Goal: Task Accomplishment & Management: Use online tool/utility

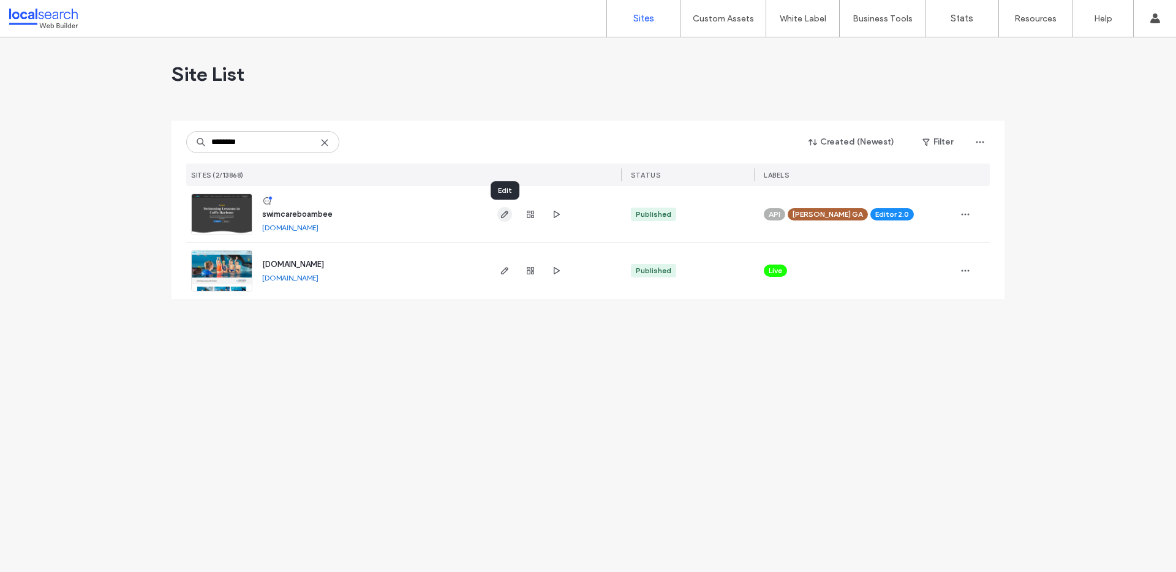
type input "********"
click at [507, 214] on icon "button" at bounding box center [505, 215] width 10 height 10
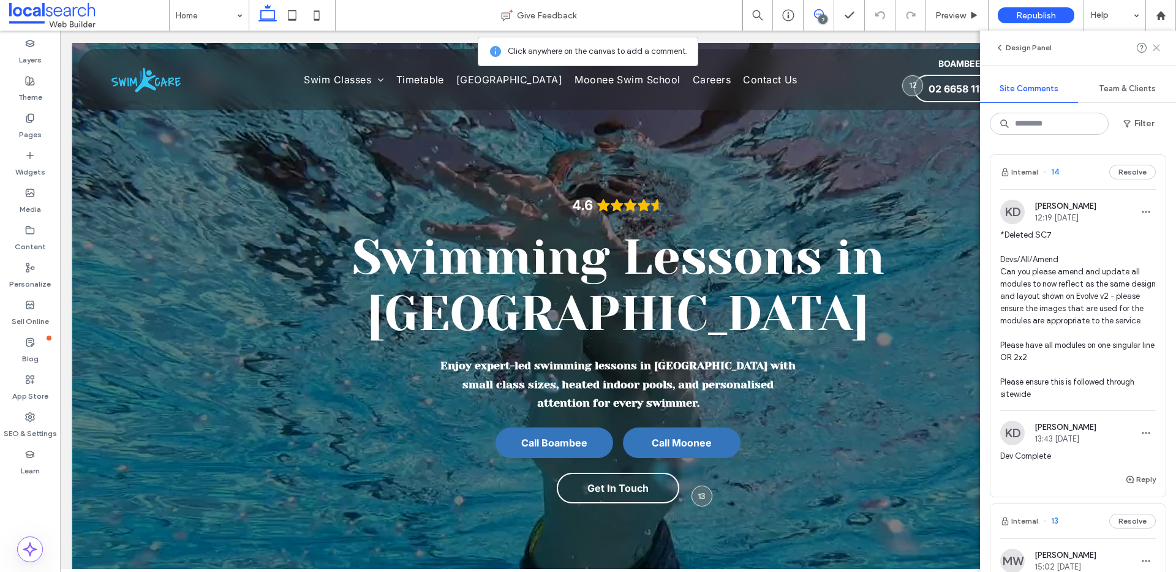
click at [1153, 48] on icon at bounding box center [1157, 48] width 10 height 10
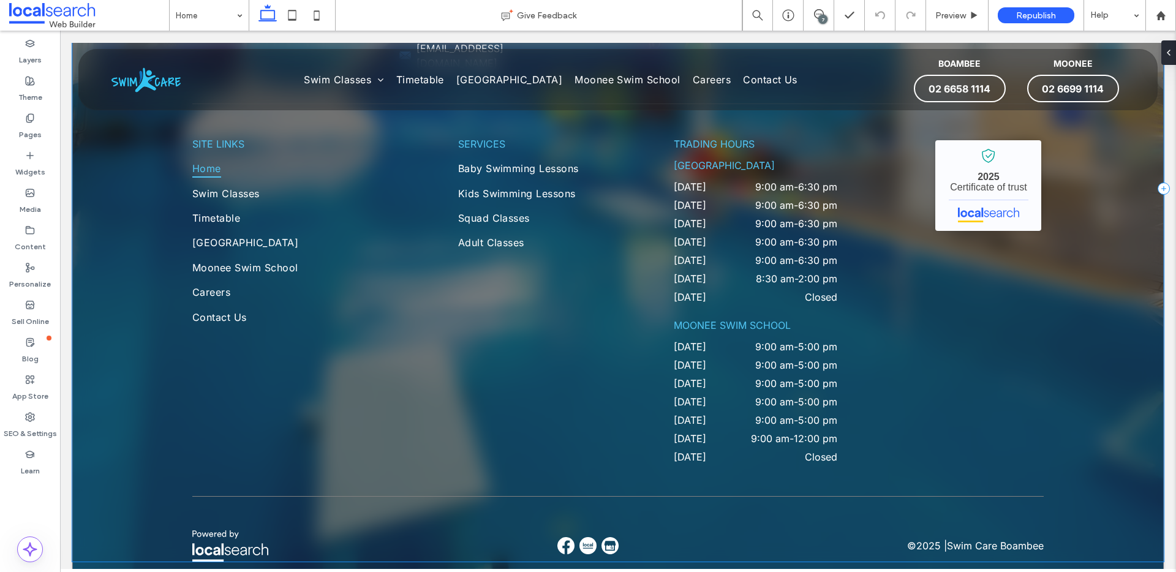
scroll to position [4006, 0]
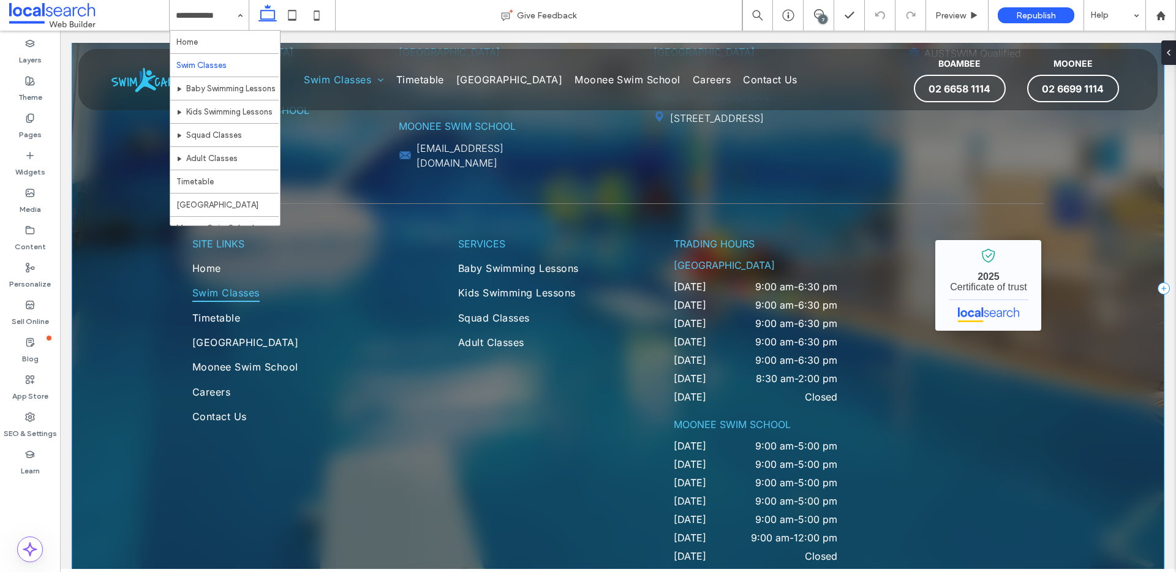
scroll to position [2179, 0]
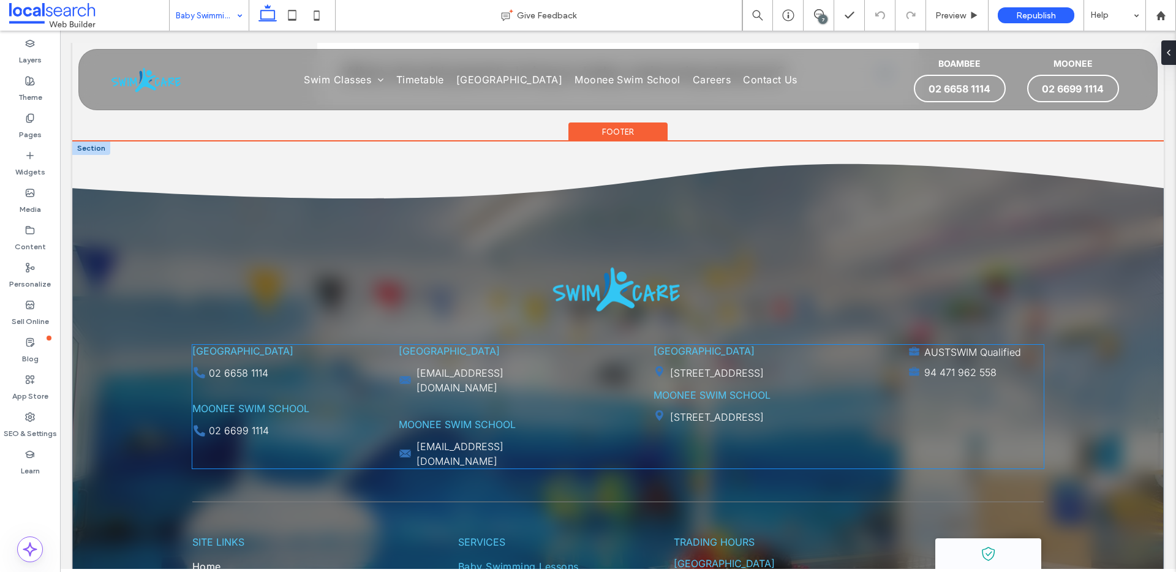
scroll to position [2423, 0]
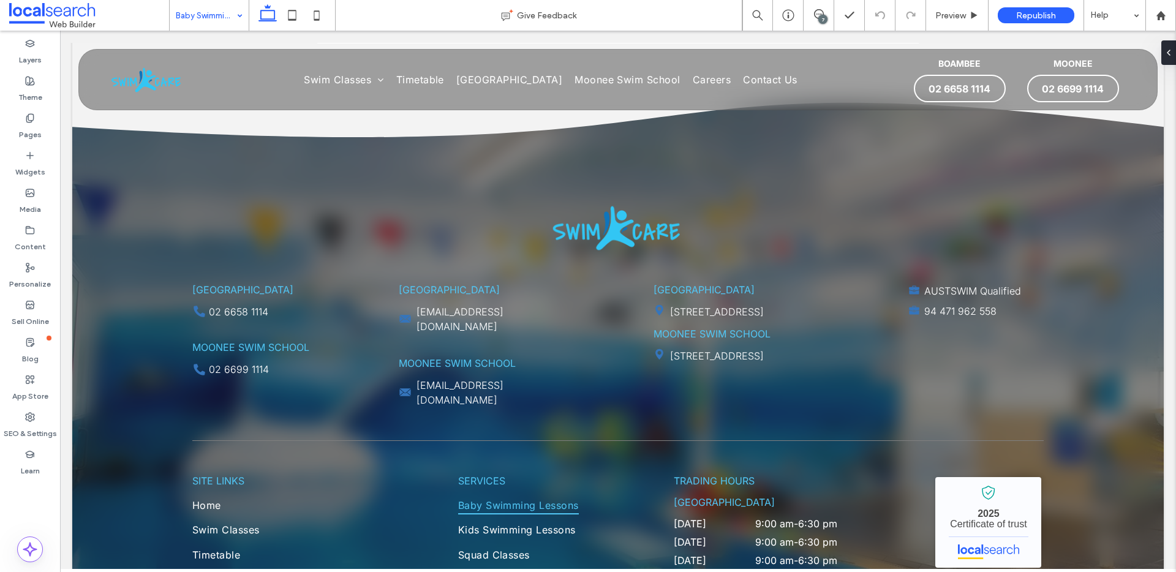
click at [216, 2] on input at bounding box center [206, 15] width 61 height 31
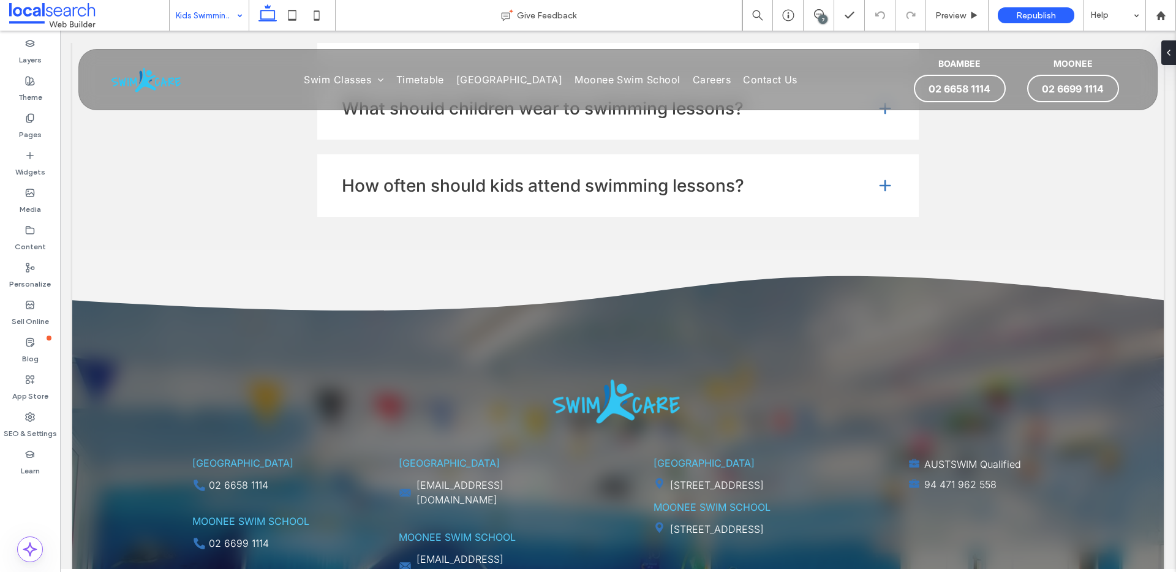
scroll to position [2373, 0]
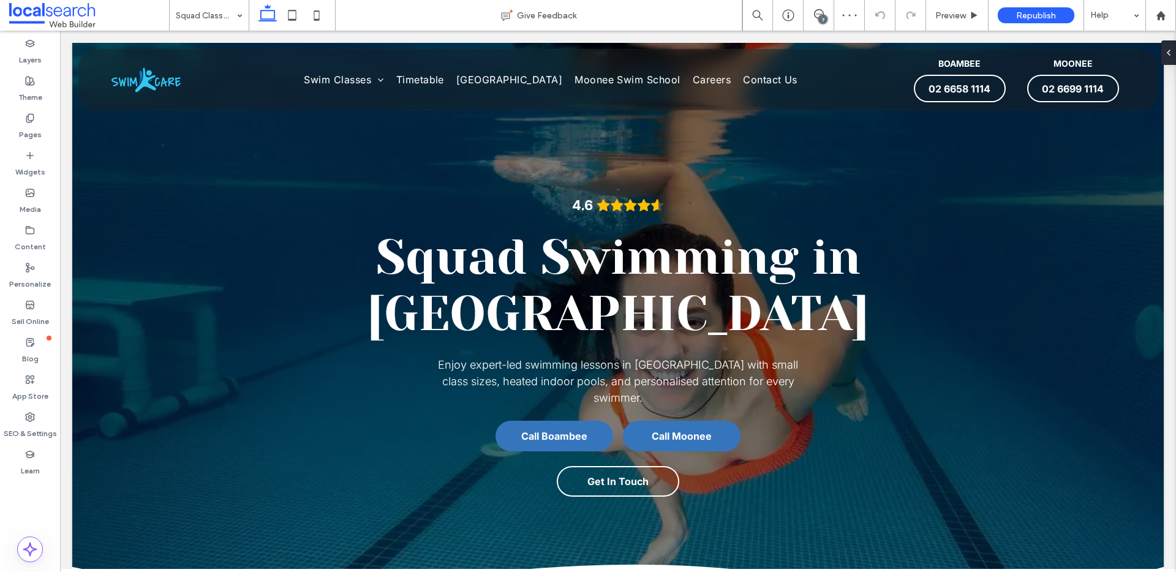
click at [240, 18] on div "Squad Classes" at bounding box center [209, 15] width 79 height 31
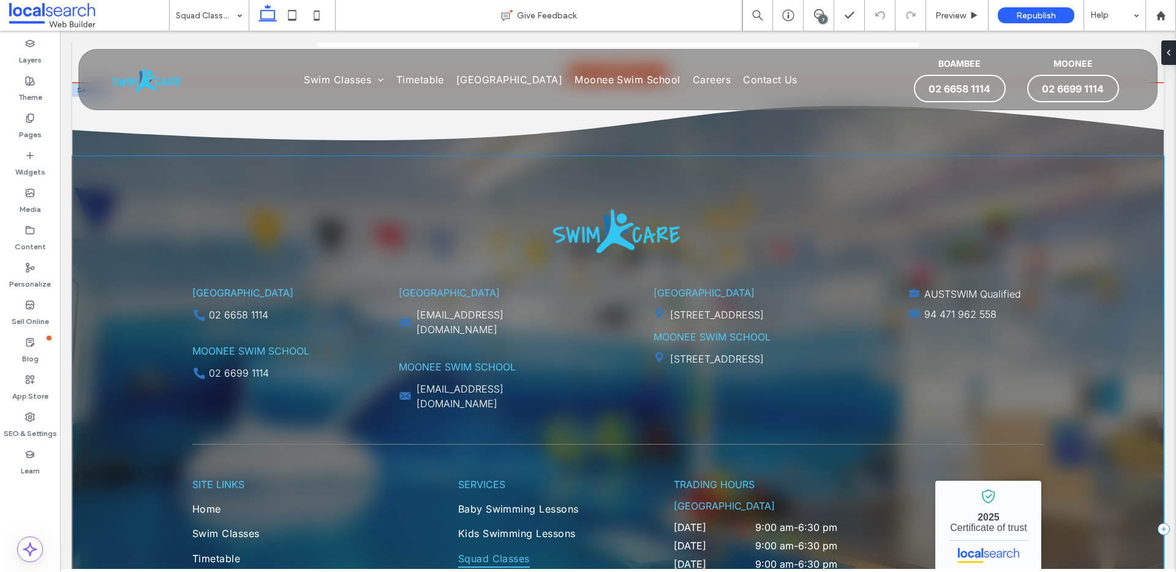
scroll to position [2481, 0]
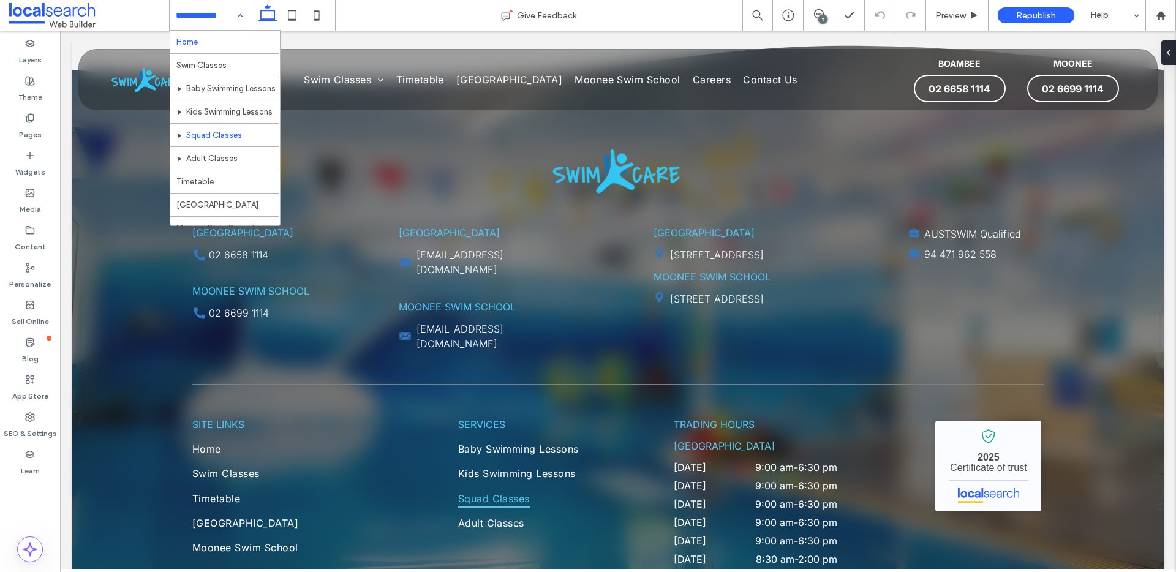
drag, startPoint x: 183, startPoint y: 18, endPoint x: 189, endPoint y: 34, distance: 16.3
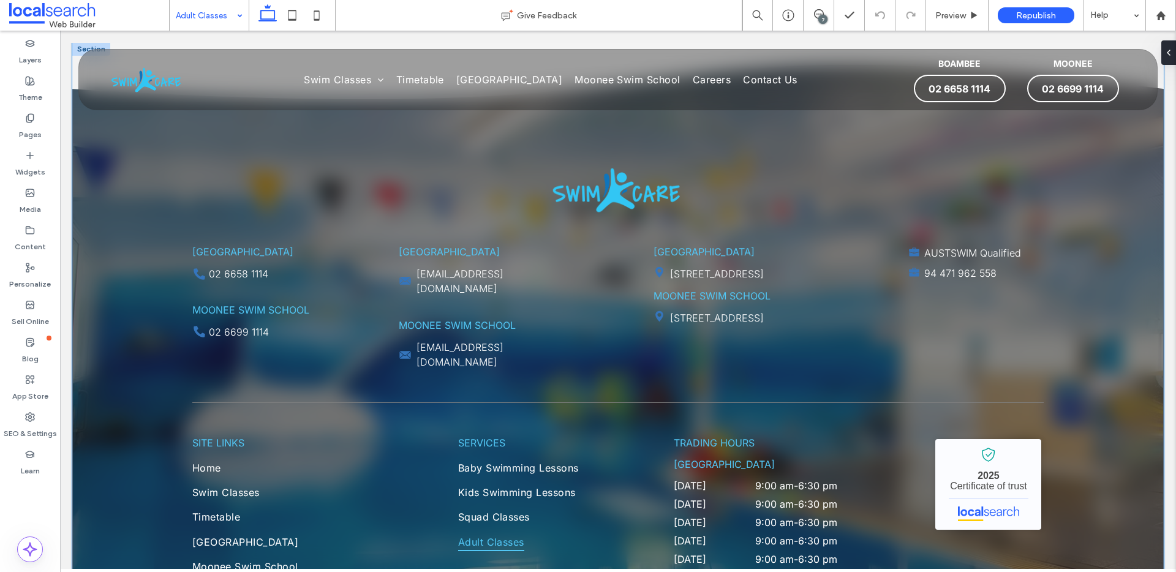
scroll to position [2595, 0]
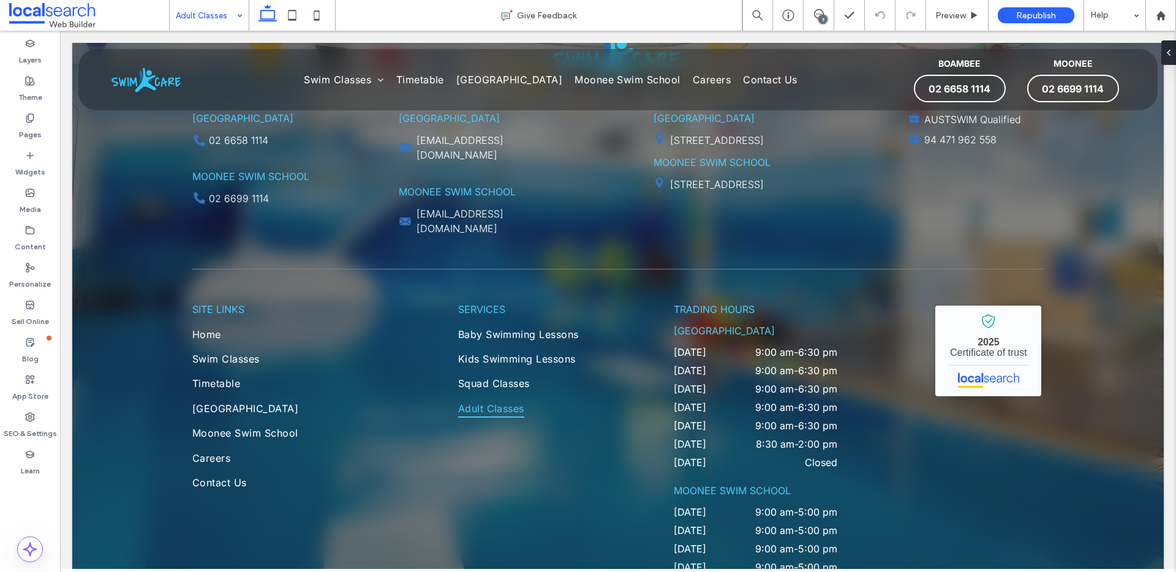
click at [218, 21] on input at bounding box center [206, 15] width 61 height 31
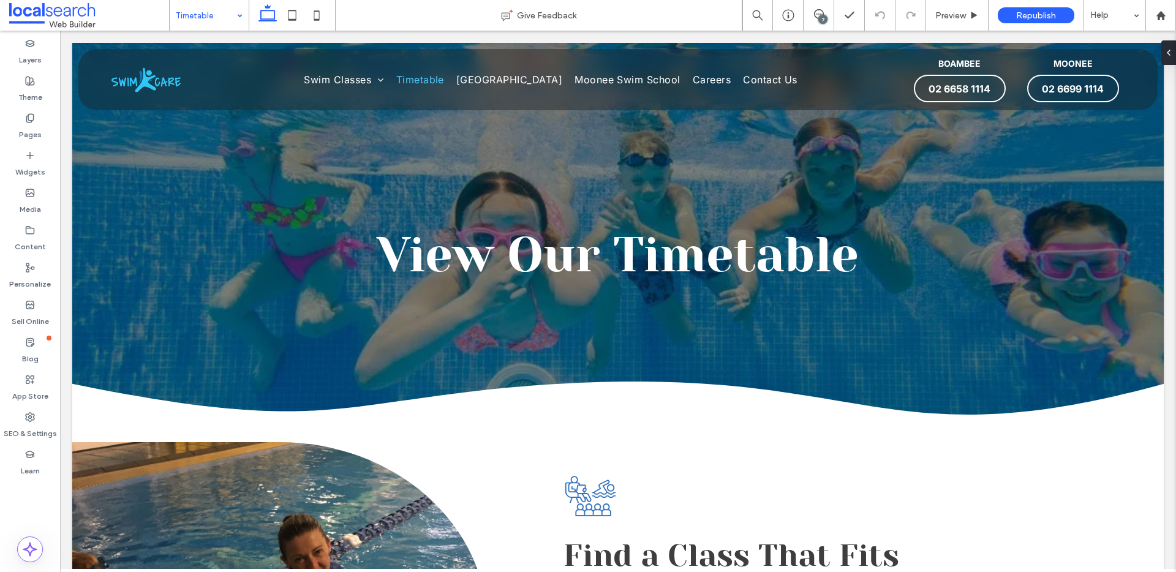
scroll to position [0, 0]
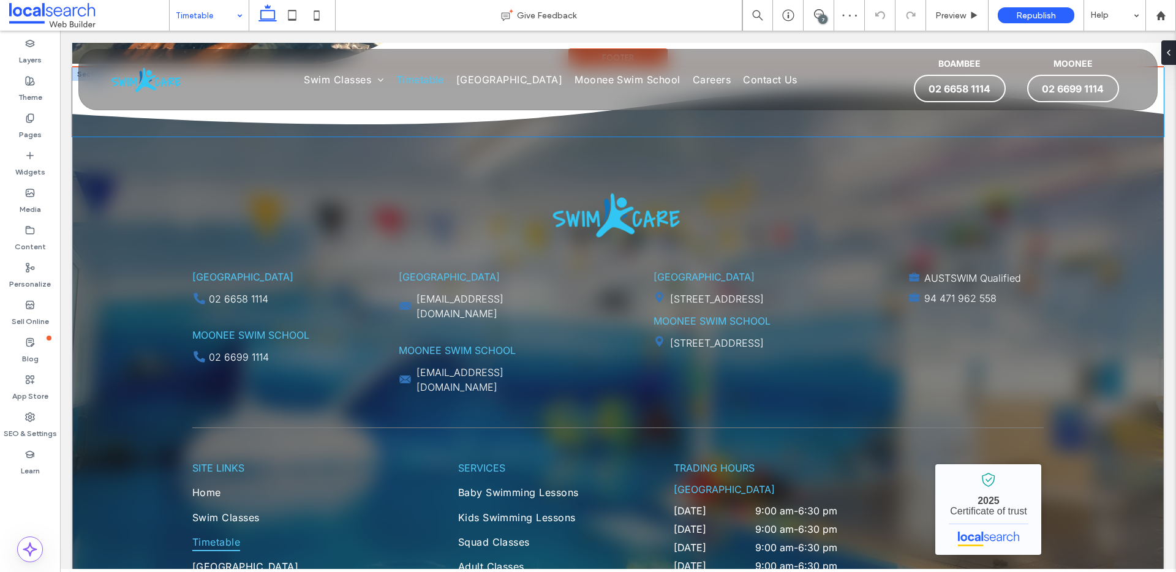
scroll to position [862, 0]
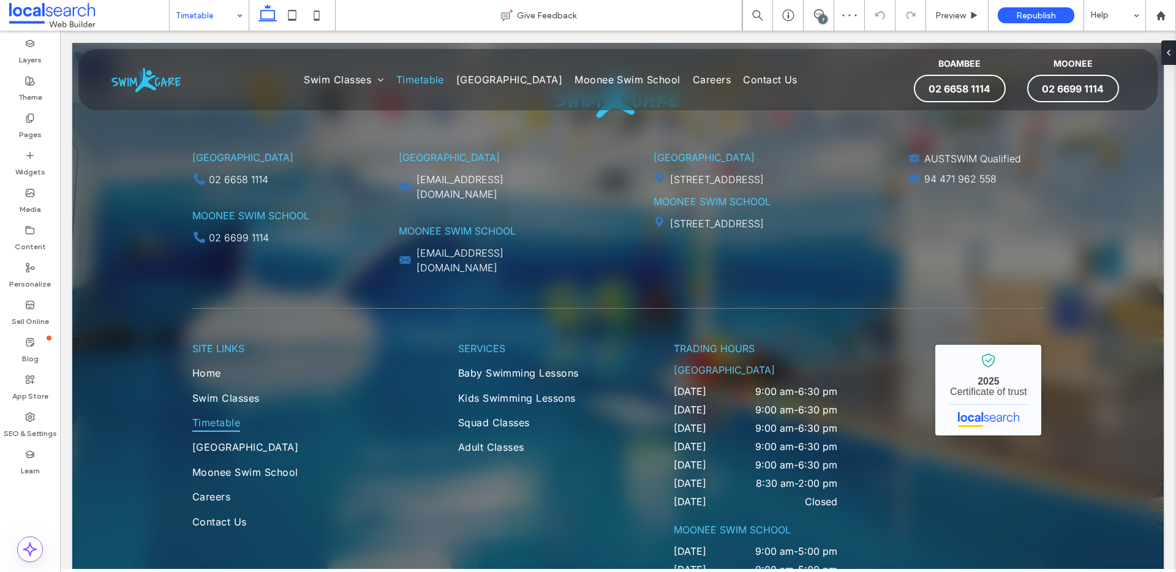
click at [218, 9] on input at bounding box center [206, 15] width 61 height 31
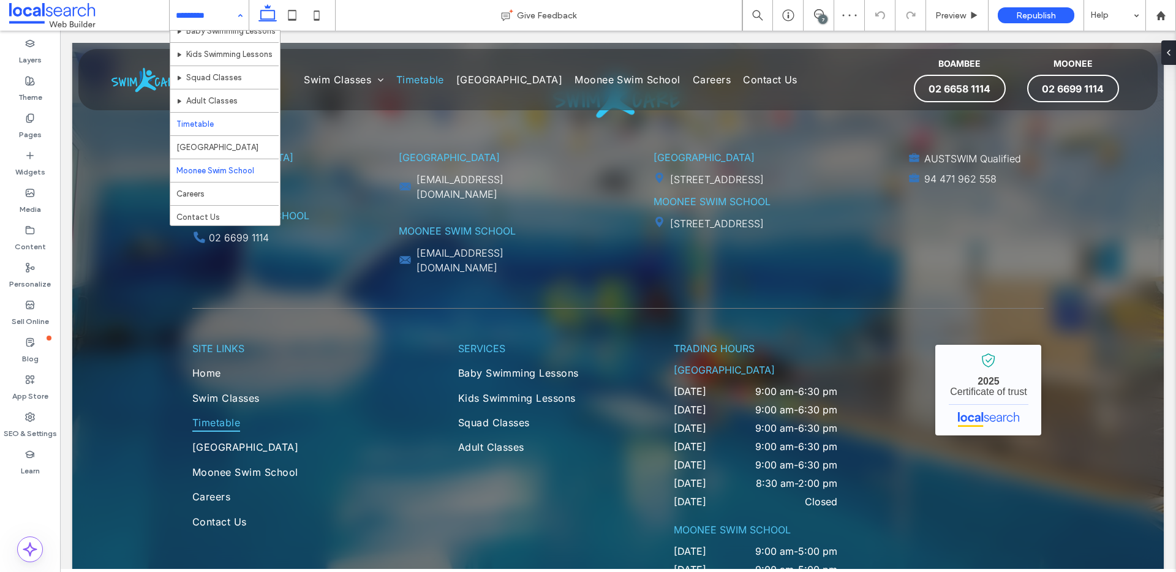
scroll to position [59, 0]
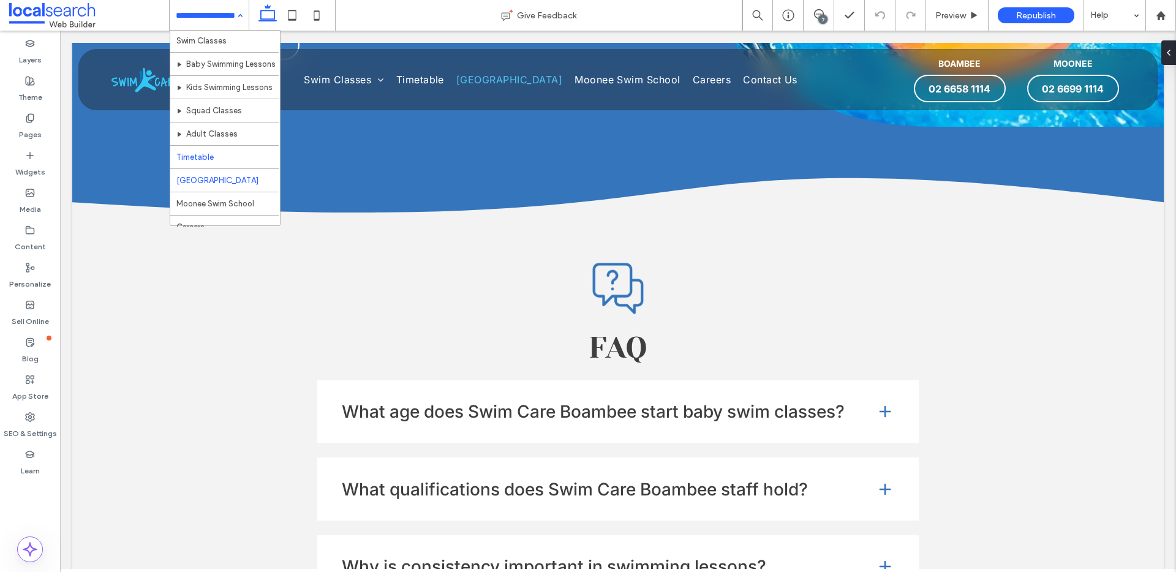
scroll to position [59, 0]
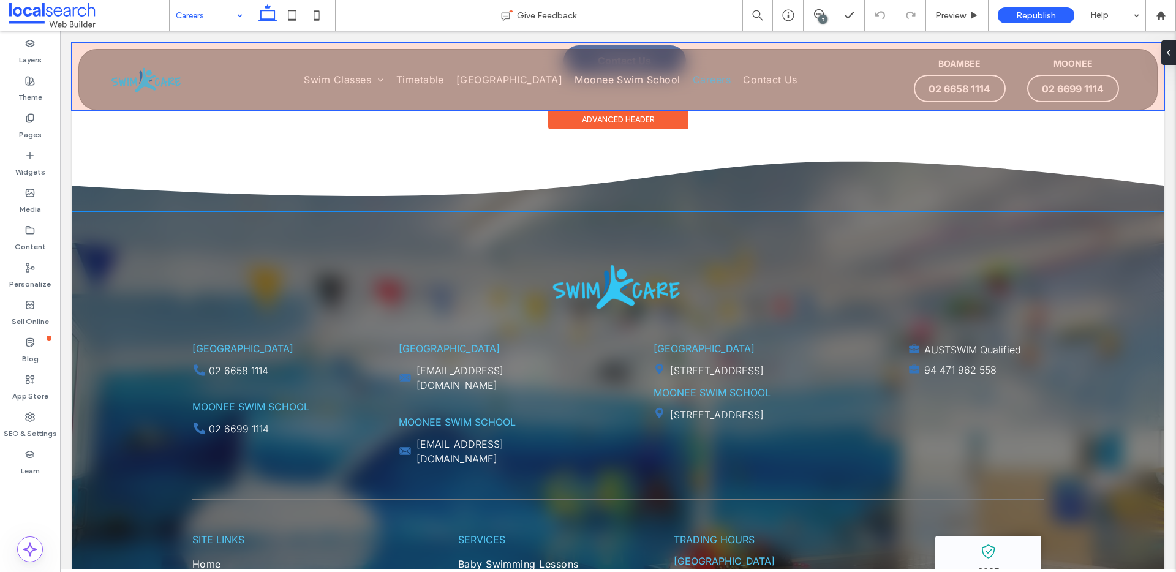
scroll to position [1660, 0]
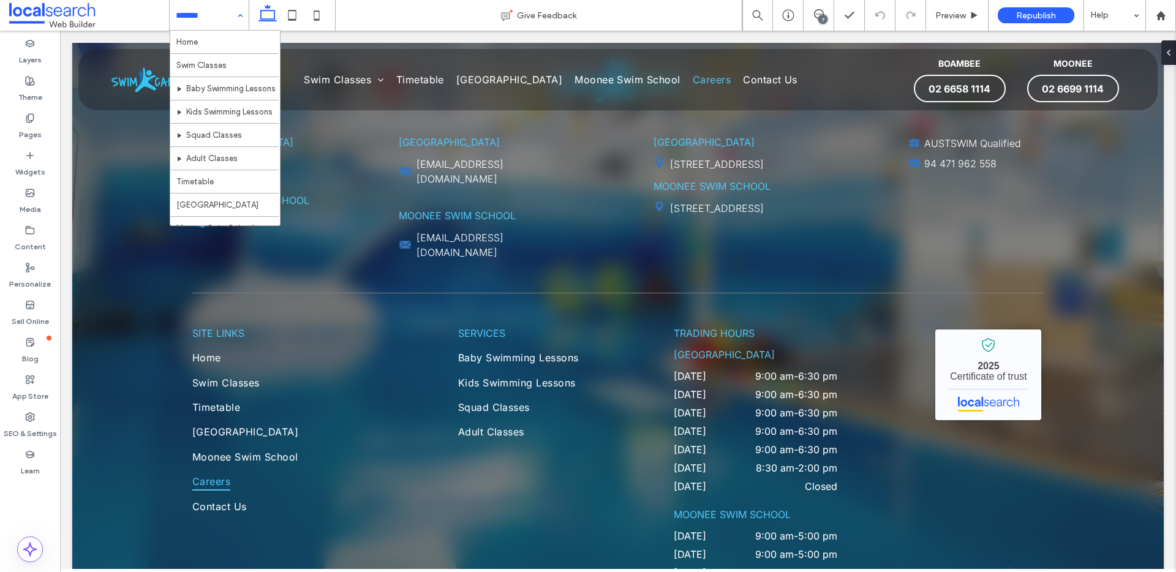
click at [208, 20] on input at bounding box center [206, 15] width 61 height 31
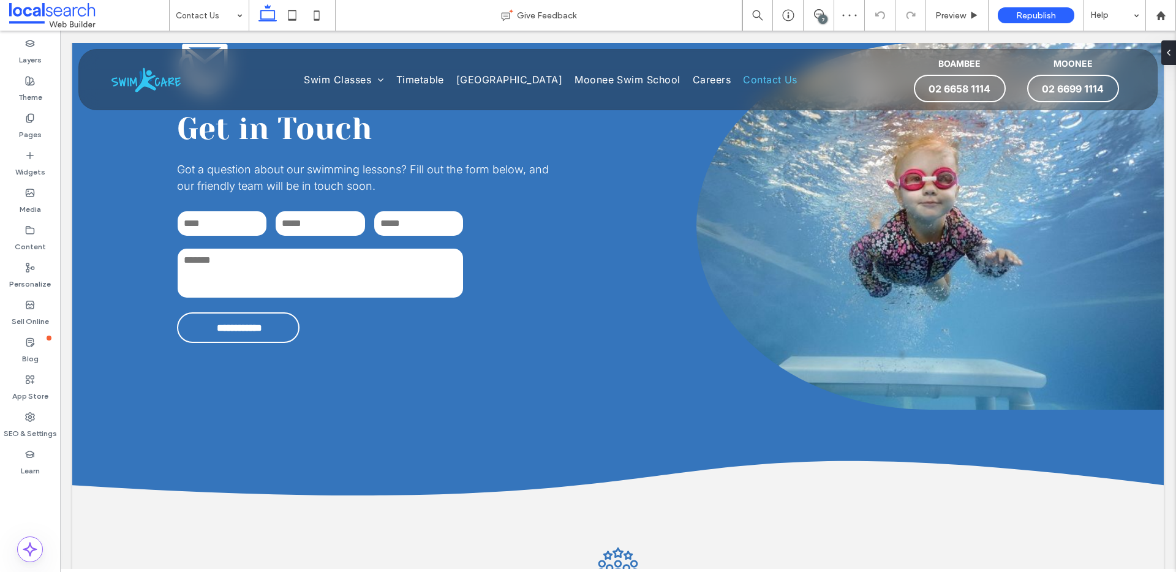
scroll to position [1255, 0]
